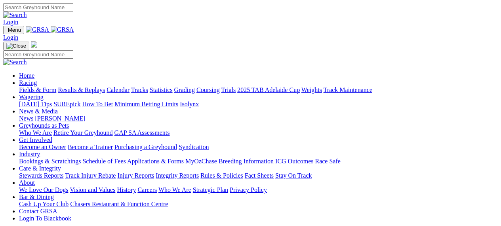
scroll to position [197, 0]
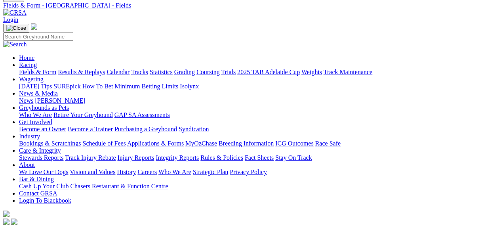
scroll to position [48, 0]
